Goal: Task Accomplishment & Management: Manage account settings

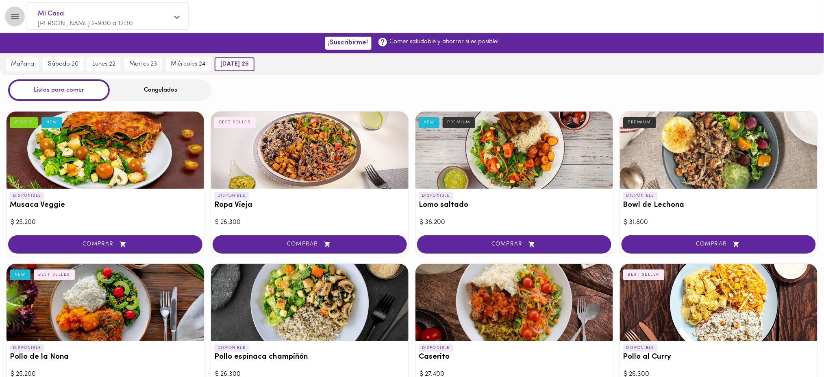
click at [16, 19] on icon "Menu" at bounding box center [15, 16] width 10 height 10
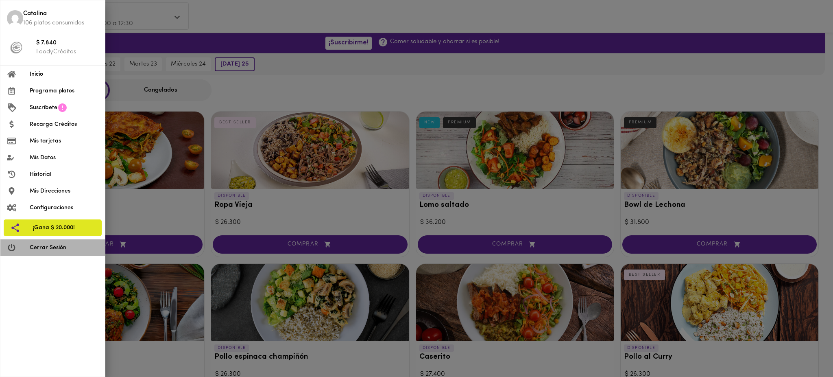
click at [70, 245] on span "Cerrar Sesión" at bounding box center [64, 247] width 69 height 9
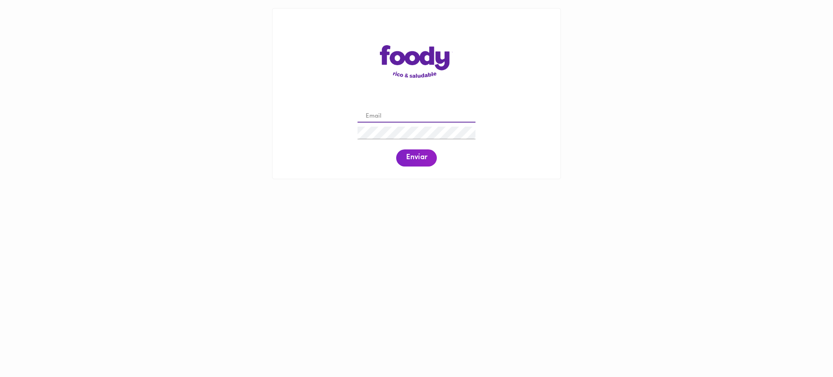
click at [412, 114] on input "email" at bounding box center [416, 116] width 118 height 13
paste input "thesphinxeon@gmail.com"
type input "thesphinxeon@gmail.com"
click at [424, 155] on span "Enviar" at bounding box center [416, 157] width 21 height 9
